Goal: Task Accomplishment & Management: Use online tool/utility

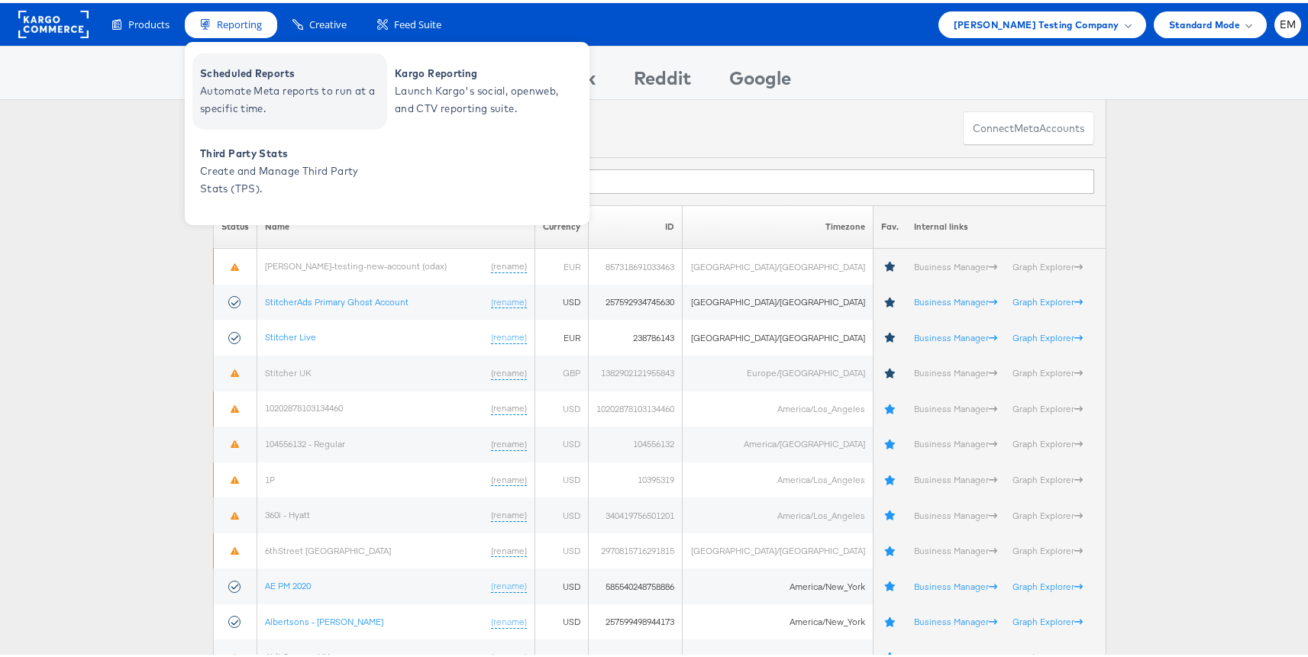
click at [245, 79] on span "Automate Meta reports to run at a specific time." at bounding box center [291, 96] width 183 height 35
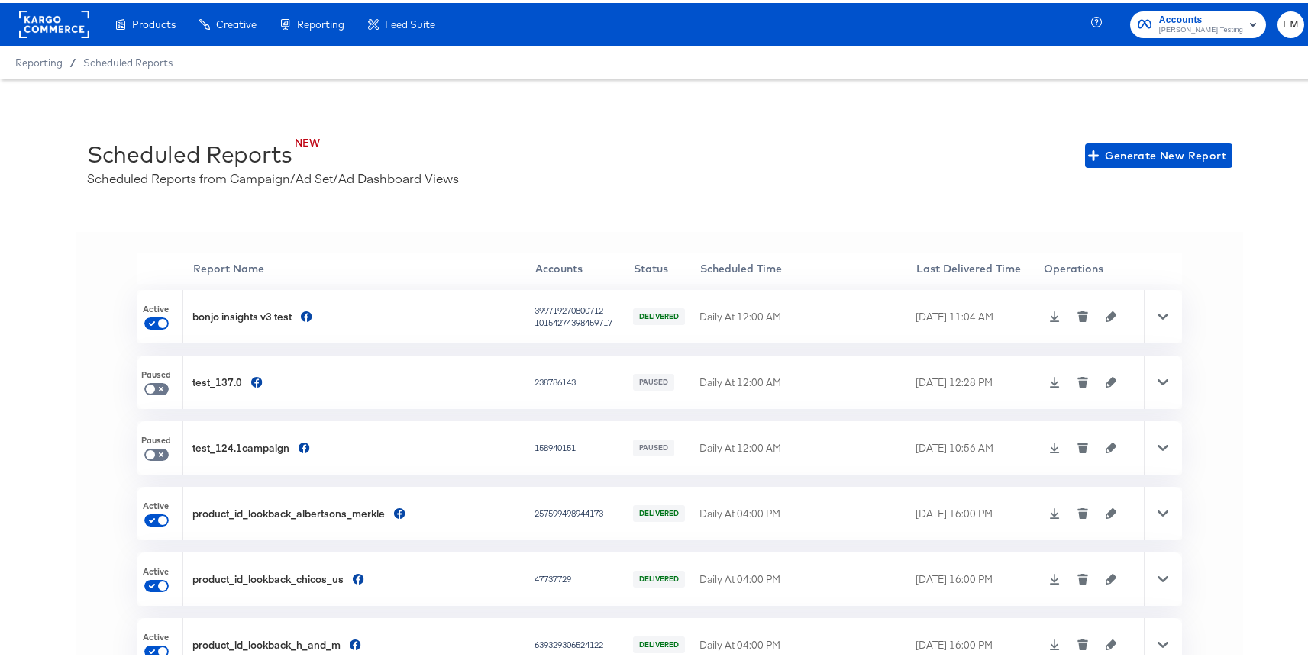
click at [1049, 314] on icon at bounding box center [1054, 313] width 11 height 11
